Goal: Transaction & Acquisition: Obtain resource

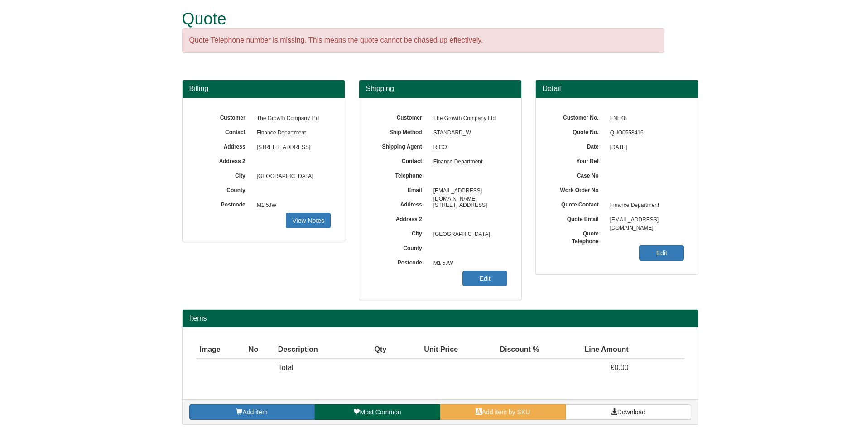
scroll to position [9, 0]
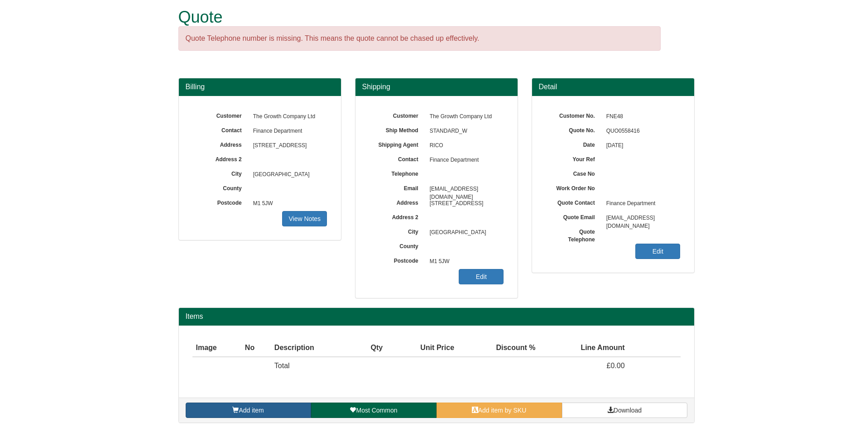
click at [271, 415] on link "Add item" at bounding box center [248, 410] width 125 height 15
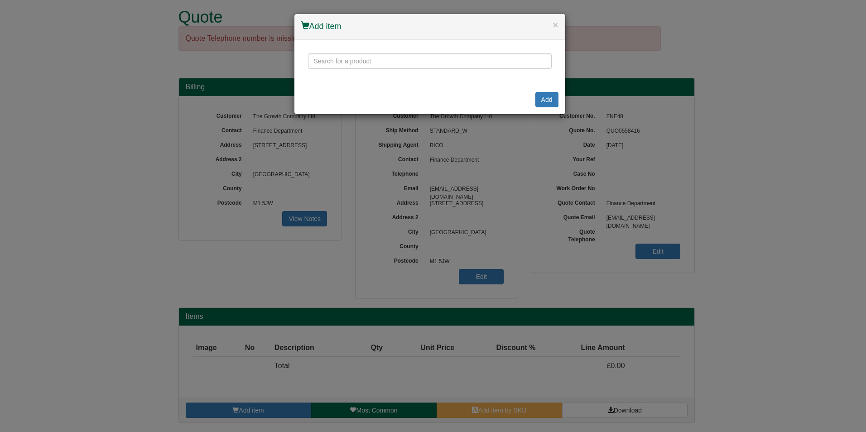
click at [433, 44] on div at bounding box center [429, 62] width 271 height 45
click at [418, 56] on input "text" at bounding box center [430, 60] width 244 height 15
click at [414, 54] on input "hag sofi 7500" at bounding box center [430, 60] width 244 height 15
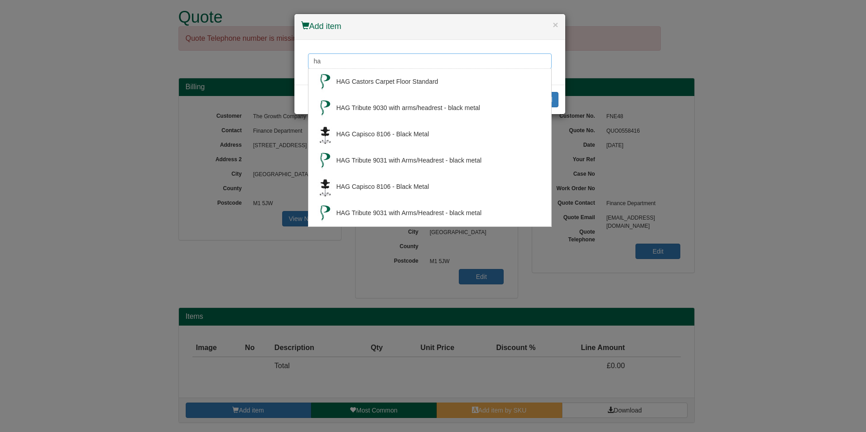
type input "h"
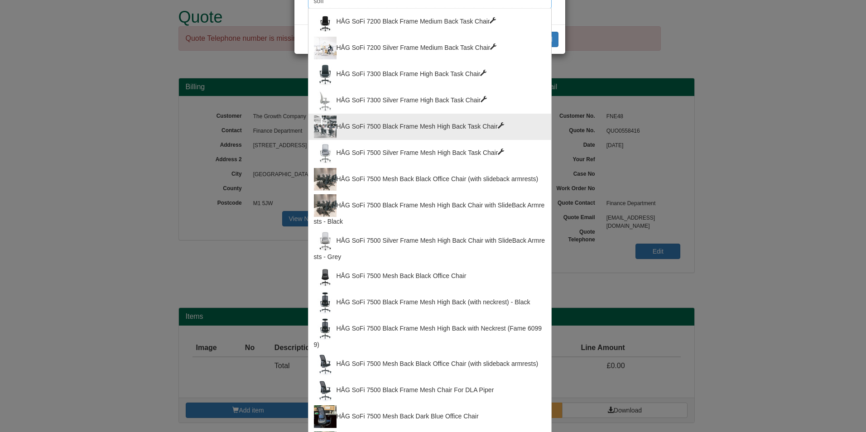
scroll to position [45, 0]
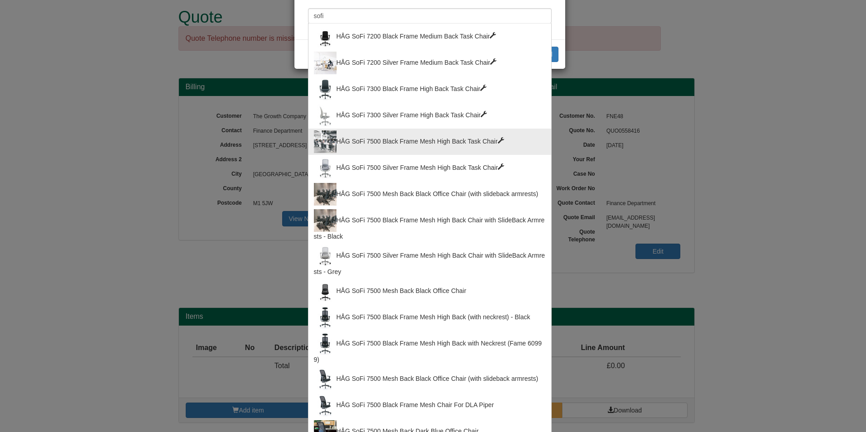
click at [450, 143] on div "HÅG SoFi 7500 Black Frame Mesh High Back Task Chair" at bounding box center [430, 141] width 232 height 23
type input "HÅG SoFi 7500 Black Frame Mesh High Back Task Chair"
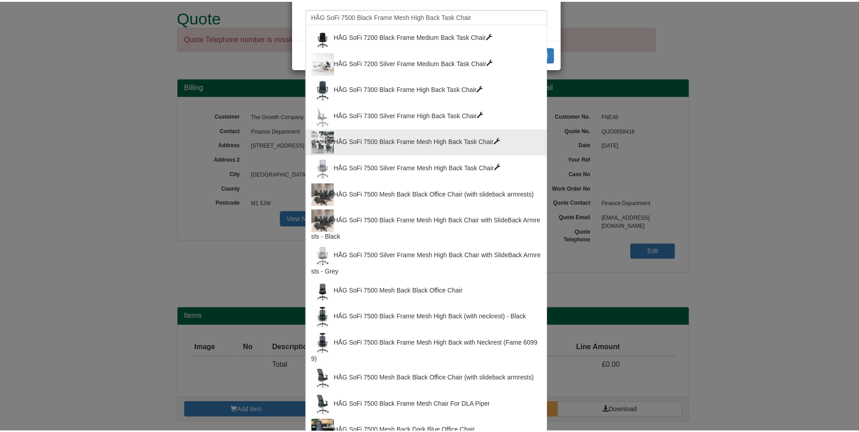
scroll to position [0, 0]
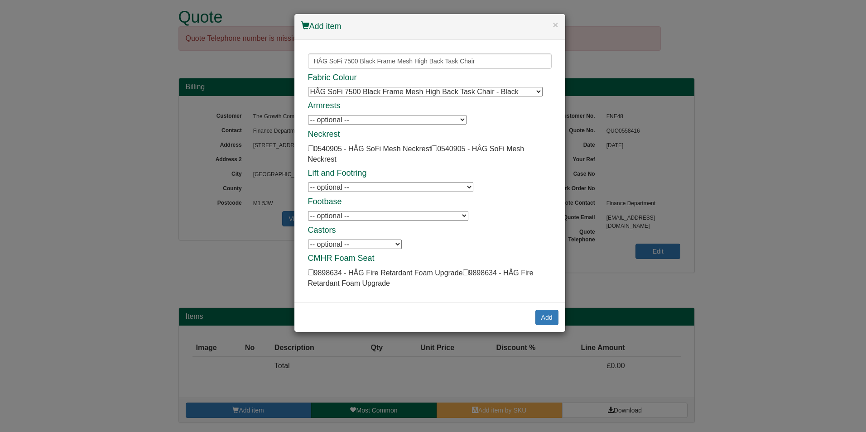
click at [437, 118] on select "-- optional -- Armrests in Plastic w/ Soft Top Armrests in Plastic w/ Soft Top …" at bounding box center [387, 120] width 159 height 10
select select "0540904"
click at [308, 115] on select "-- optional -- Armrests in Plastic w/ Soft Top Armrests in Plastic w/ Soft Top …" at bounding box center [387, 120] width 159 height 10
click at [311, 149] on input "checkbox" at bounding box center [311, 148] width 6 height 6
checkbox input "true"
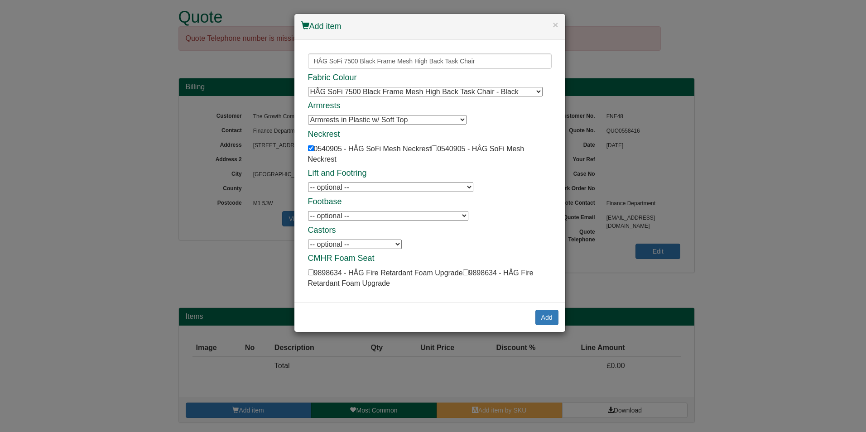
click at [368, 245] on select "-- optional -- Hard Floor Castors - Grey Hard Floor Castors - Grey" at bounding box center [355, 245] width 94 height 10
click at [473, 244] on div "Fabric Colour HÅG SoFi 7500 Black Frame Mesh High Back Task Chair - Black HÅG S…" at bounding box center [430, 181] width 244 height 216
click at [553, 322] on button "Add" at bounding box center [546, 317] width 23 height 15
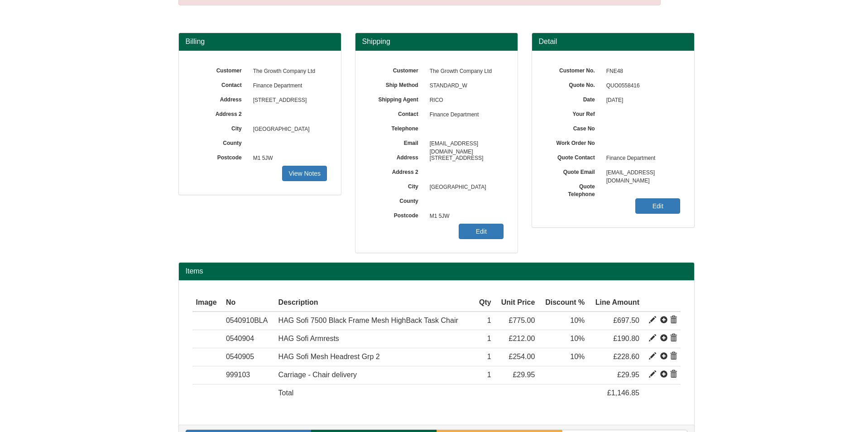
scroll to position [82, 0]
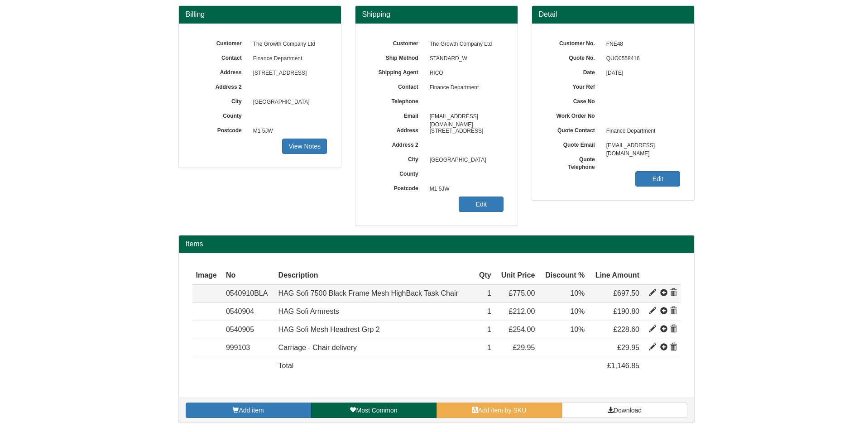
click at [673, 289] on span at bounding box center [673, 292] width 7 height 7
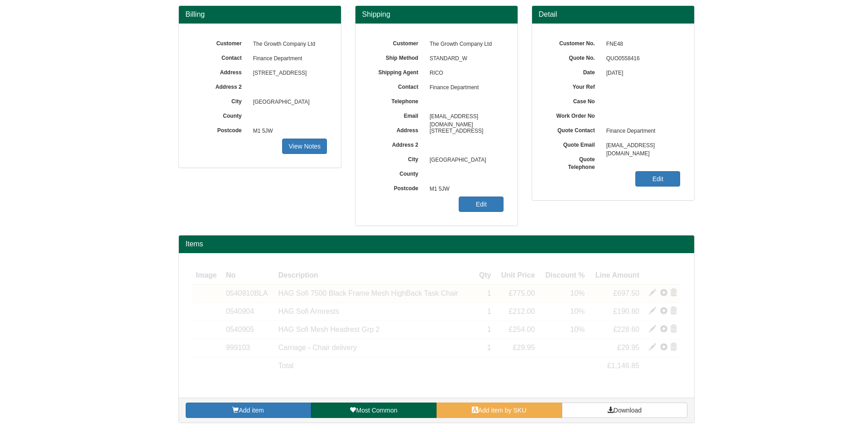
scroll to position [63, 0]
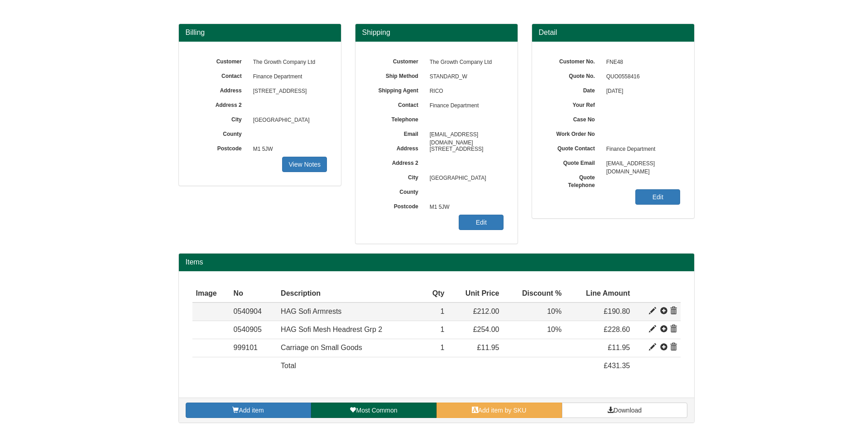
click at [676, 311] on span at bounding box center [673, 311] width 7 height 7
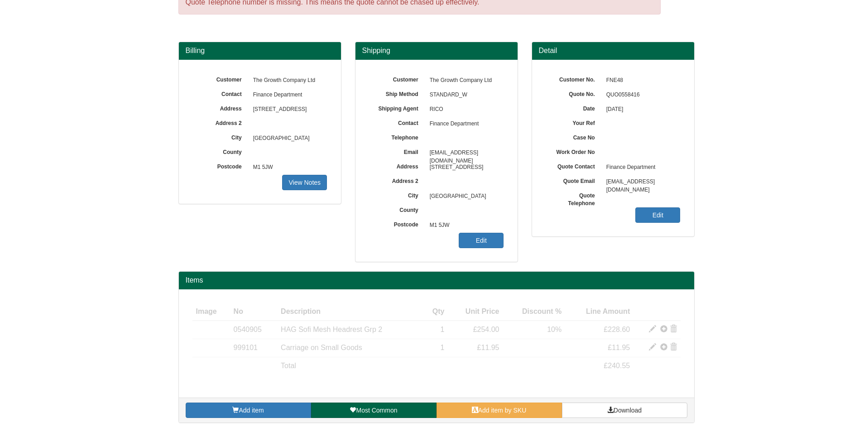
scroll to position [45, 0]
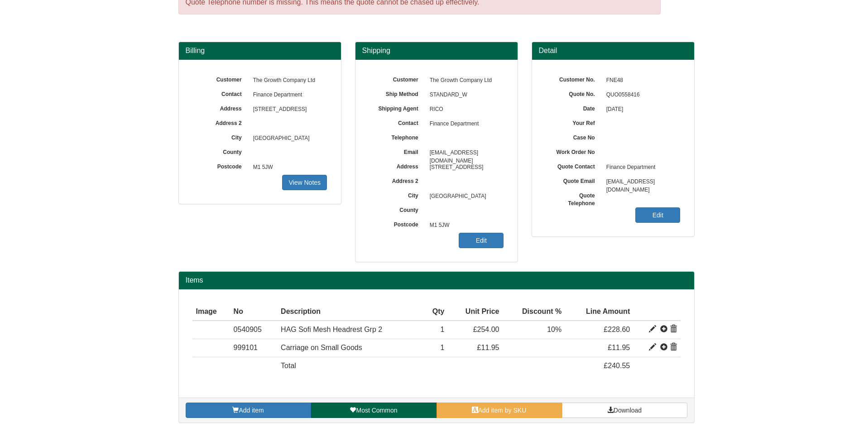
click at [631, 91] on span "QUO0558416" at bounding box center [641, 95] width 79 height 14
copy span "QUO0558416"
click at [674, 327] on span at bounding box center [673, 329] width 7 height 7
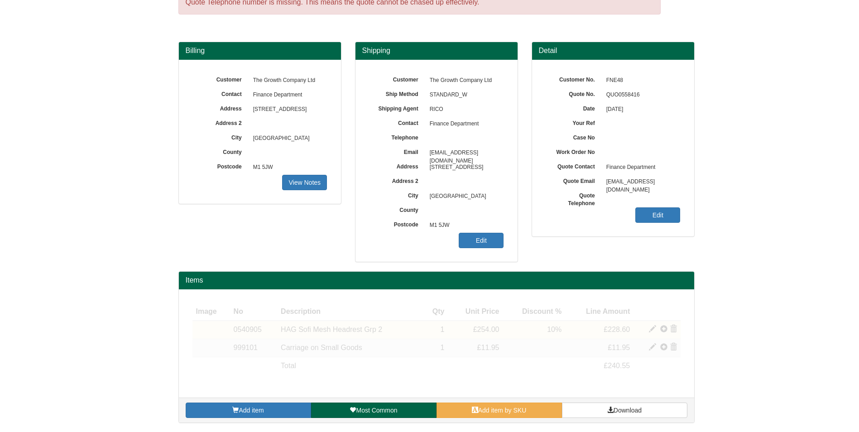
scroll to position [27, 0]
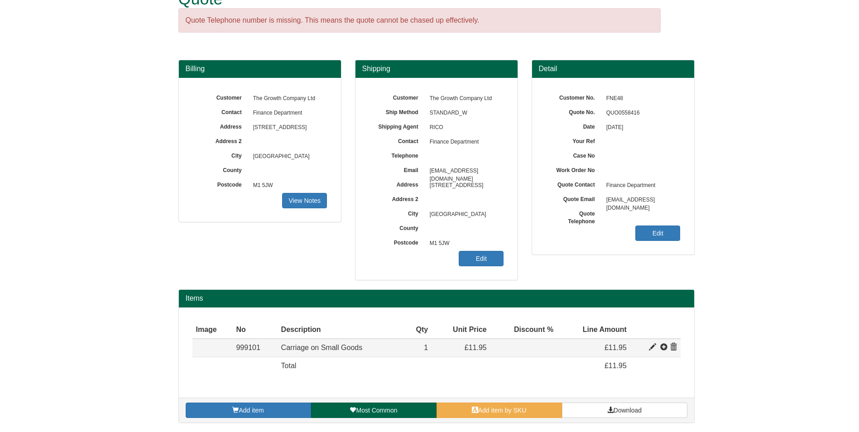
click at [676, 344] on span at bounding box center [673, 347] width 7 height 7
